Goal: Check status: Check status

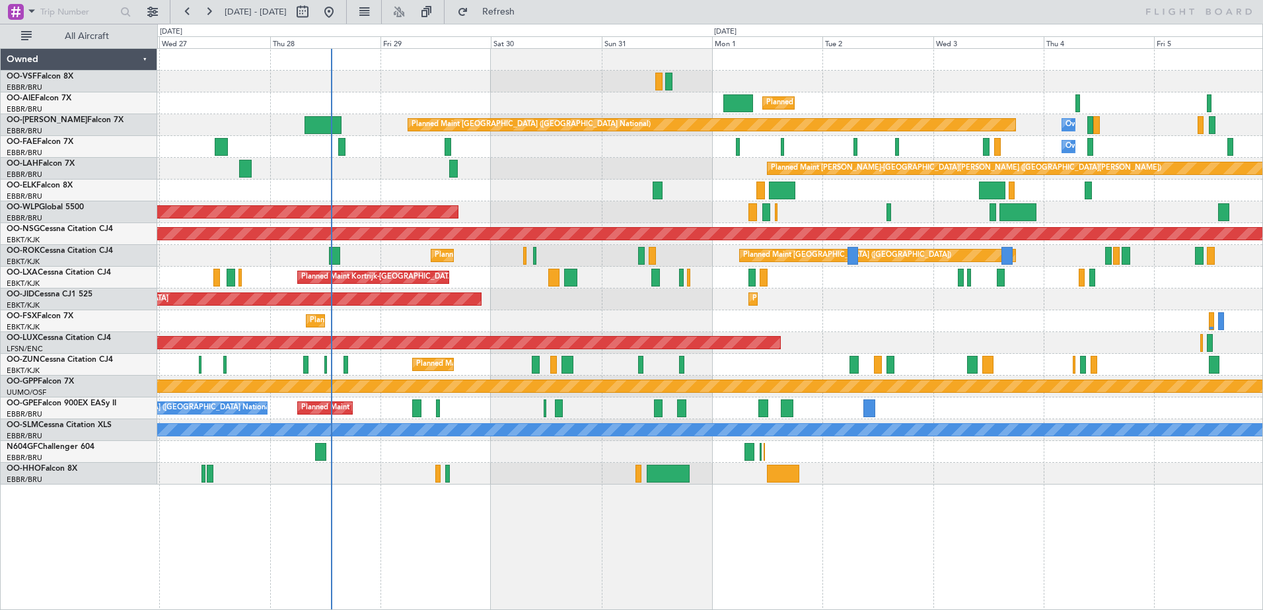
click at [504, 329] on div "Planned Maint Kortrijk-[GEOGRAPHIC_DATA] Planned Maint [GEOGRAPHIC_DATA]-[GEOGR…" at bounding box center [709, 322] width 1105 height 22
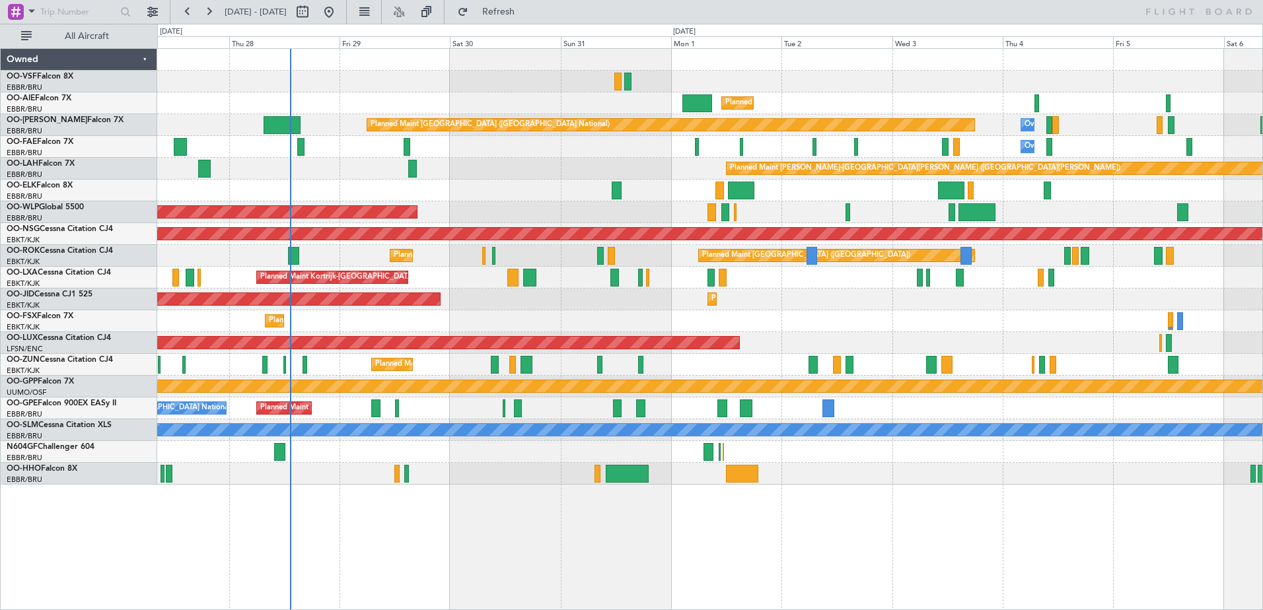
click at [457, 415] on div "Planned Maint [GEOGRAPHIC_DATA] ([GEOGRAPHIC_DATA] National) No Crew [GEOGRAPHI…" at bounding box center [709, 409] width 1105 height 22
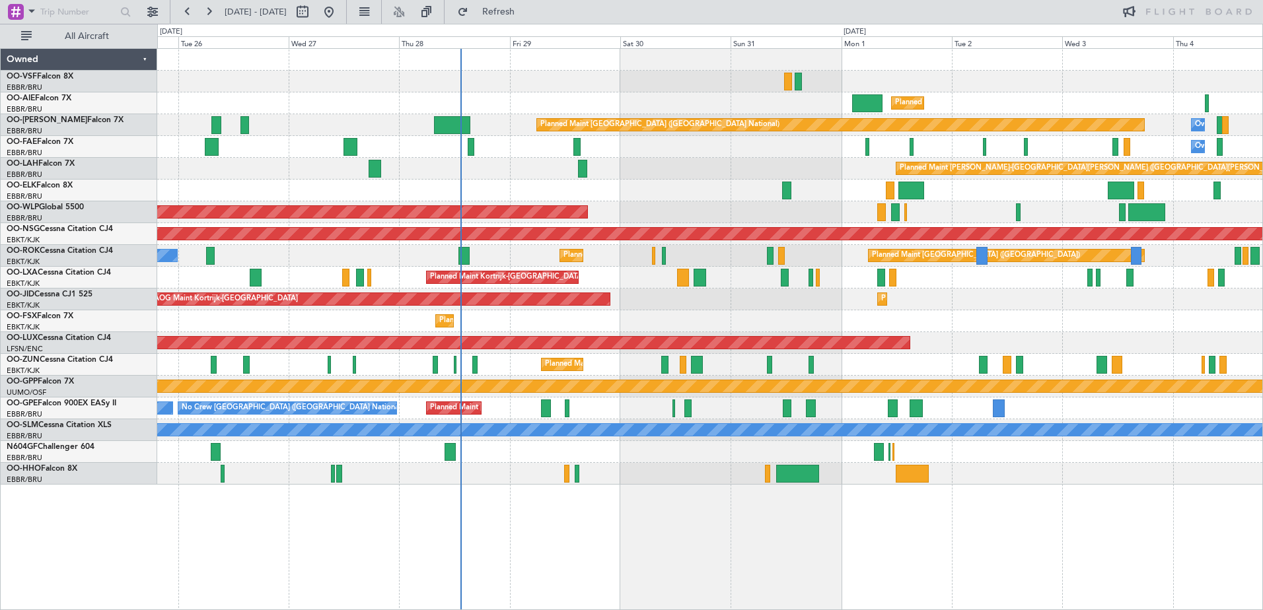
click at [598, 203] on div "Planned Maint London (Farnborough) Planned Maint Brussels (Brussels National) O…" at bounding box center [709, 267] width 1105 height 436
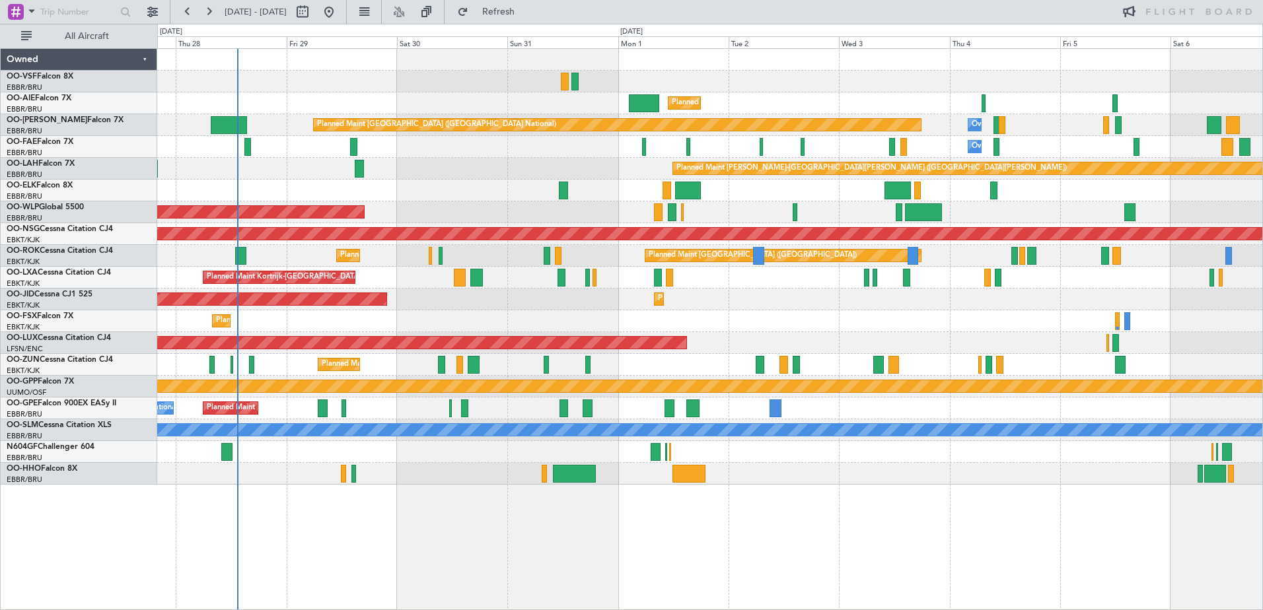
click at [458, 191] on div "Planned Maint London (Farnborough) Planned Maint Brussels (Brussels National) O…" at bounding box center [709, 267] width 1105 height 436
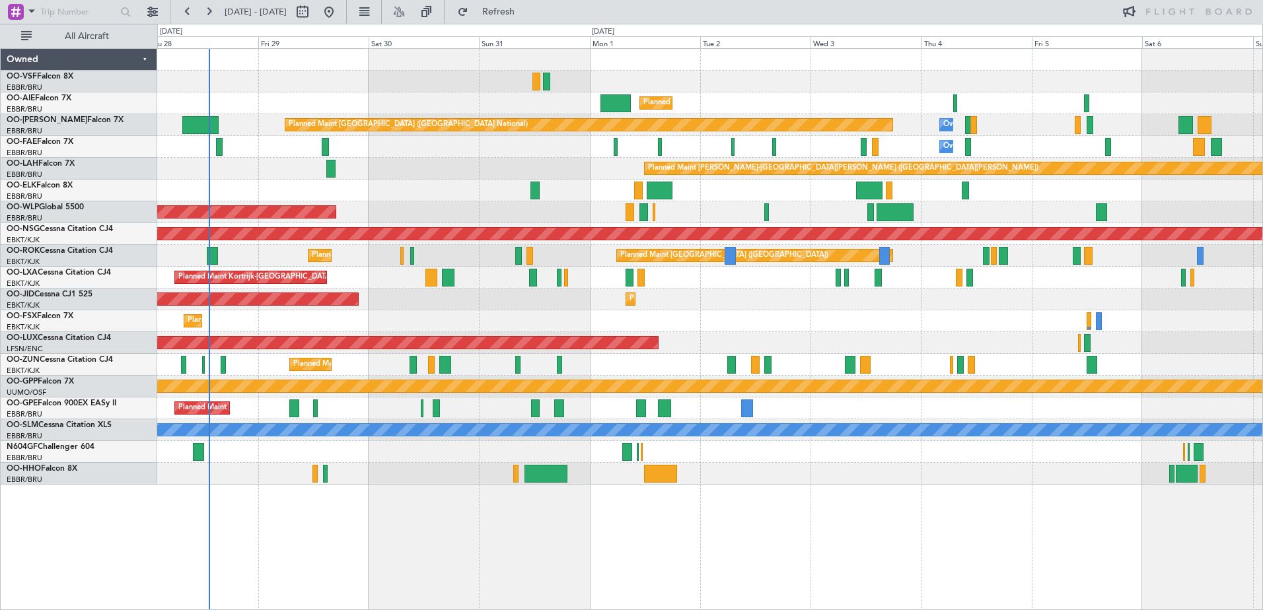
click at [468, 82] on div at bounding box center [709, 82] width 1105 height 22
